Goal: Information Seeking & Learning: Learn about a topic

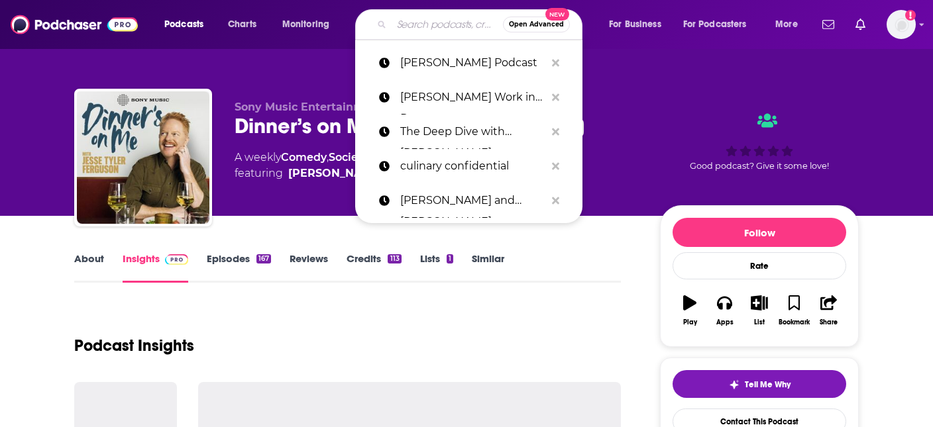
click at [420, 28] on input "Search podcasts, credits, & more..." at bounding box center [447, 24] width 111 height 21
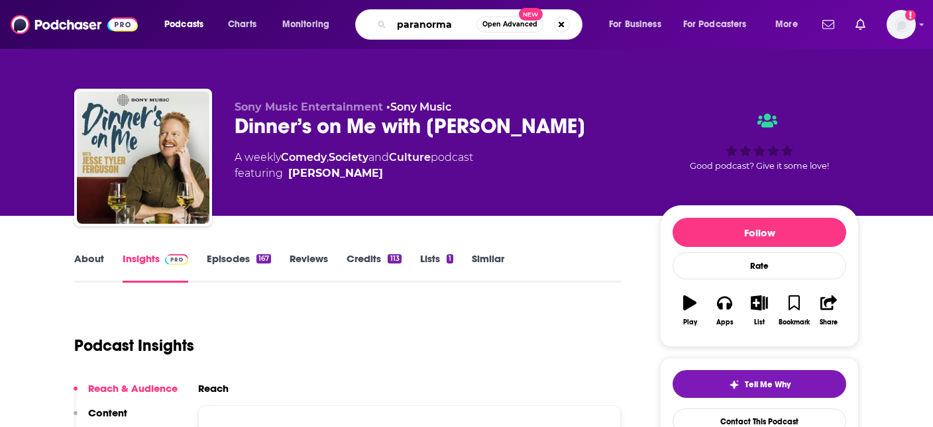
type input "paranormal"
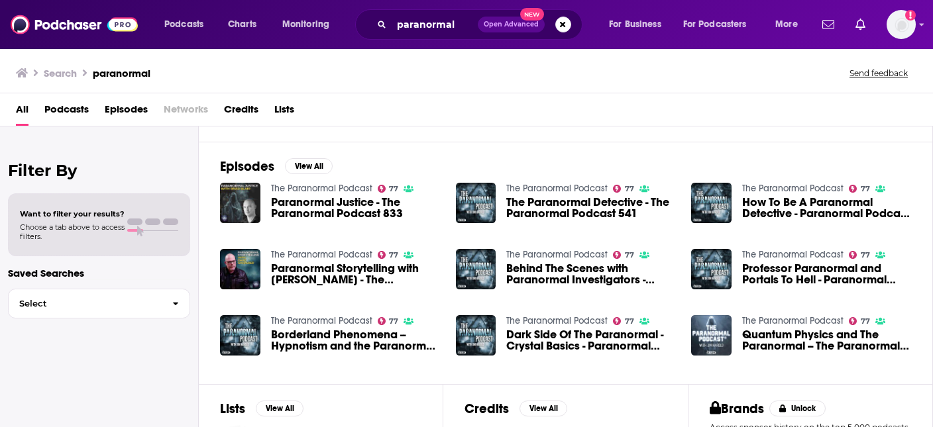
scroll to position [202, 0]
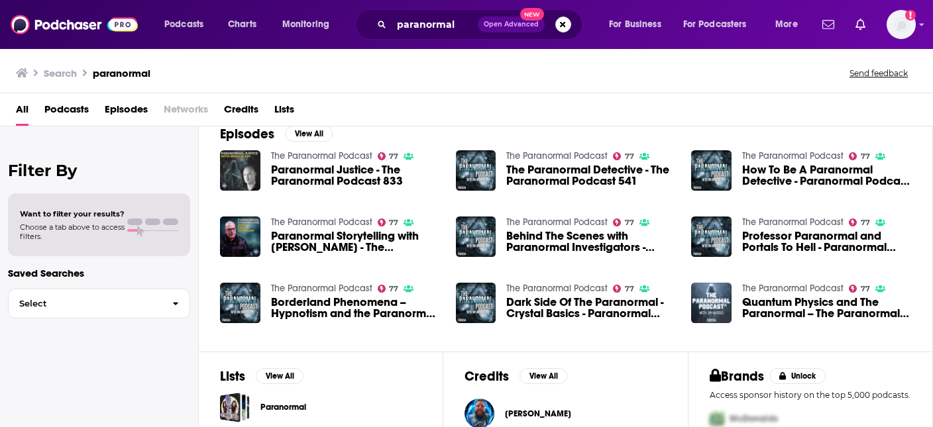
click at [57, 109] on span "Podcasts" at bounding box center [66, 112] width 44 height 27
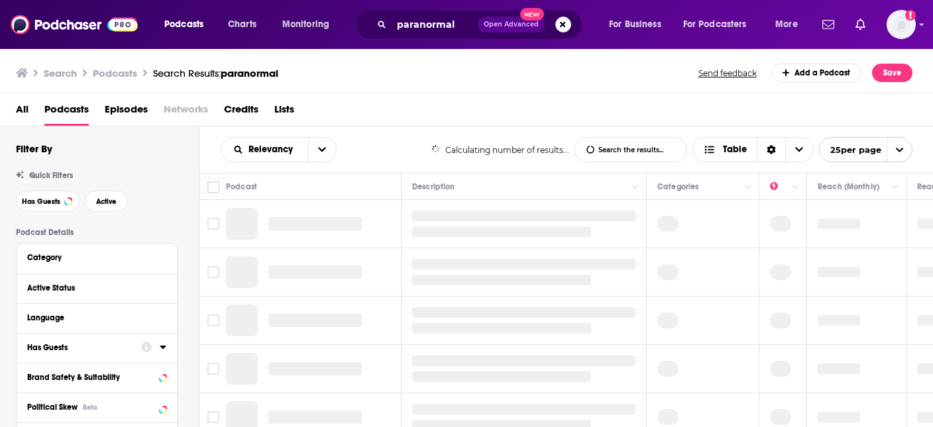
click at [160, 348] on icon at bounding box center [163, 347] width 6 height 3
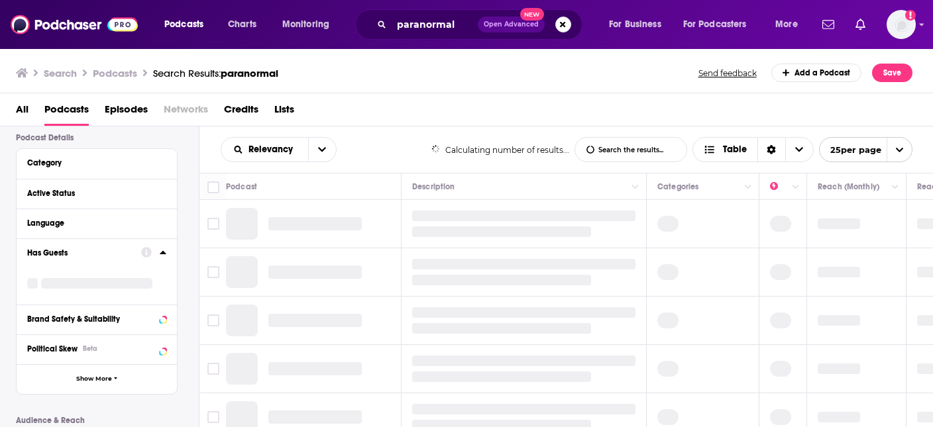
scroll to position [95, 0]
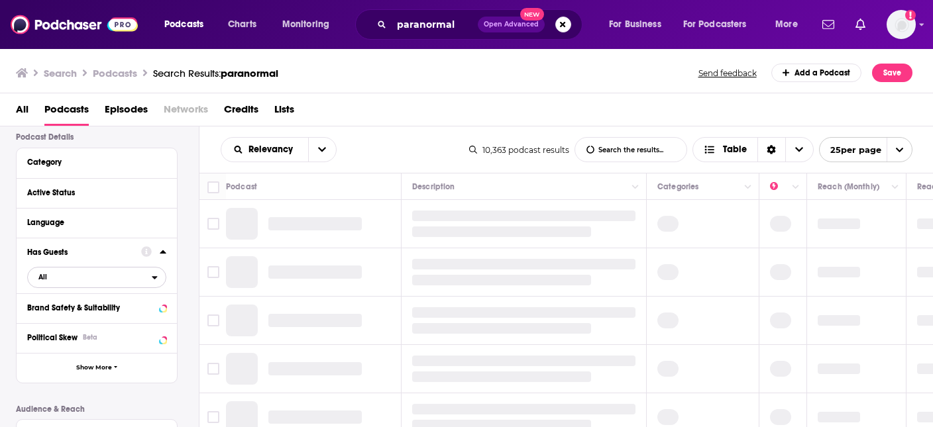
click at [56, 281] on span "All" at bounding box center [90, 276] width 124 height 17
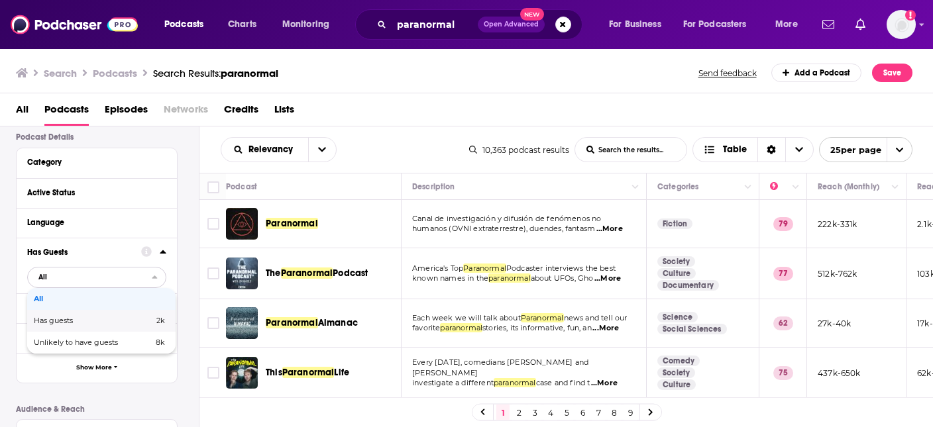
click at [62, 323] on span "Has guests" at bounding box center [74, 320] width 80 height 7
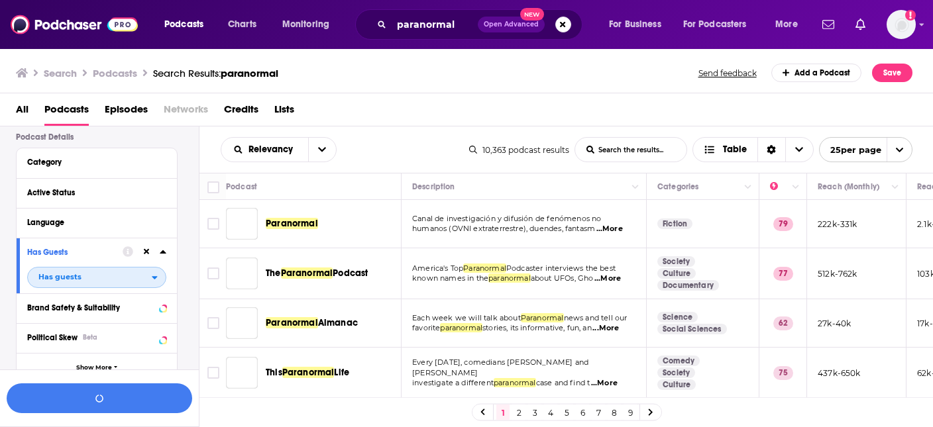
scroll to position [128, 0]
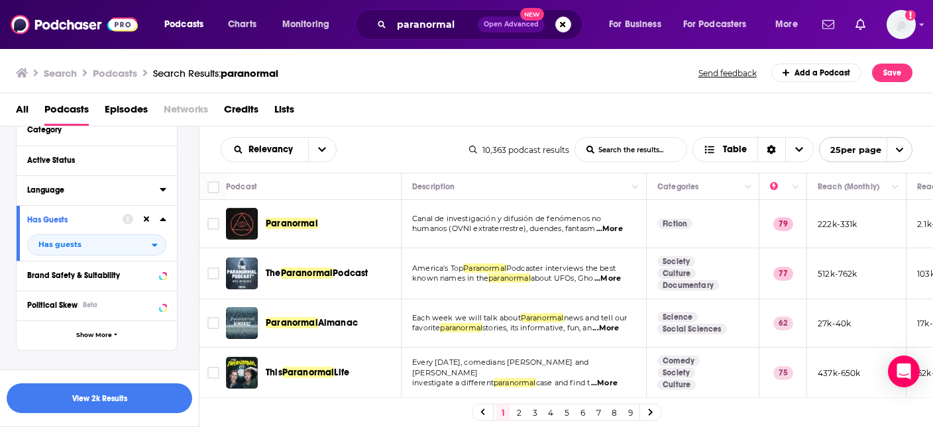
click at [160, 194] on icon at bounding box center [163, 189] width 7 height 11
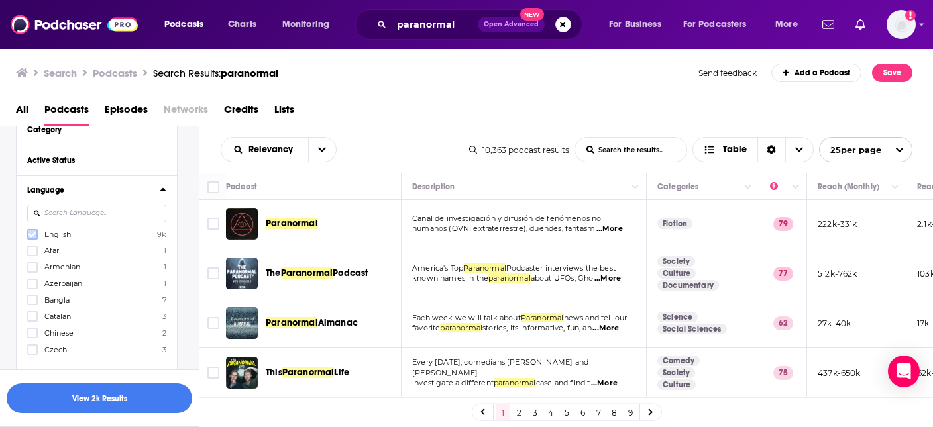
click at [33, 235] on icon at bounding box center [32, 235] width 8 height 6
click at [103, 397] on button "View 2k Results" at bounding box center [100, 399] width 186 height 30
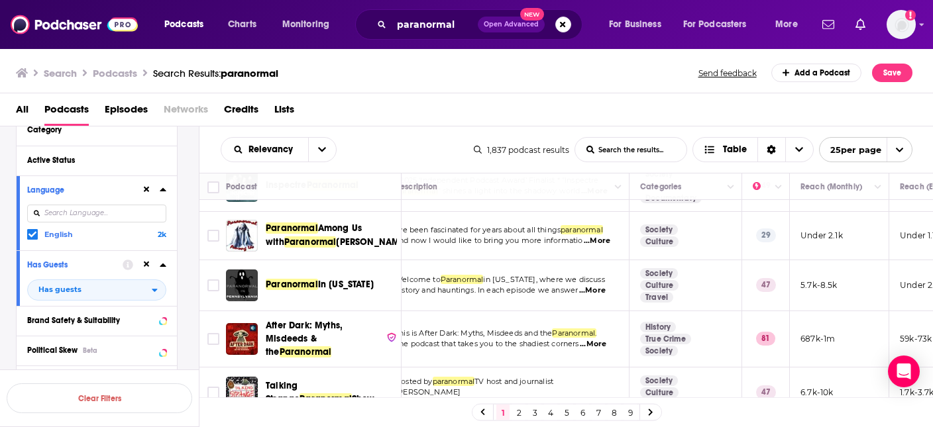
scroll to position [679, 17]
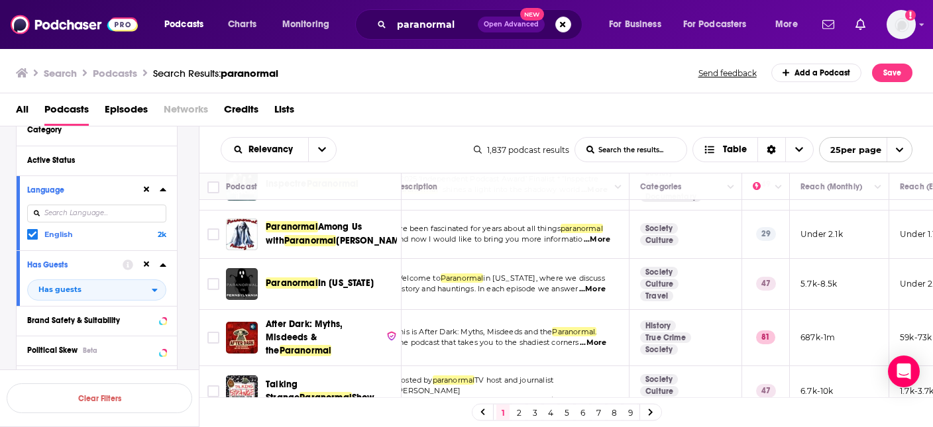
click at [518, 412] on link "2" at bounding box center [518, 413] width 13 height 16
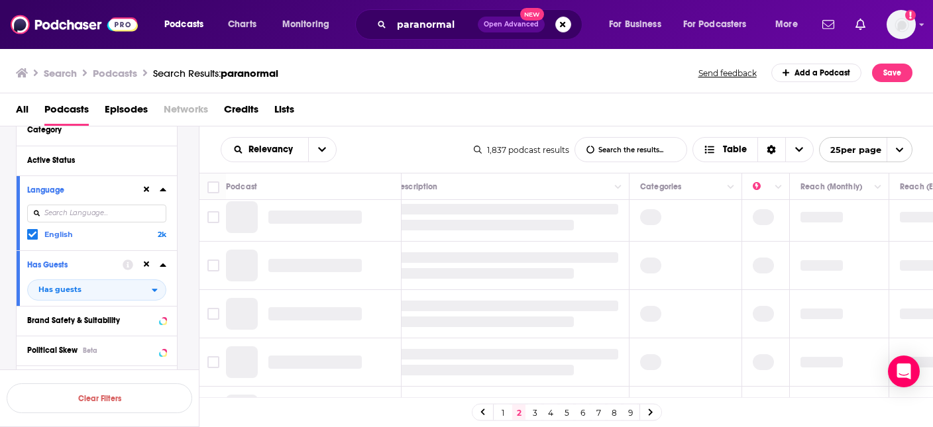
scroll to position [0, 17]
